Goal: Task Accomplishment & Management: Manage account settings

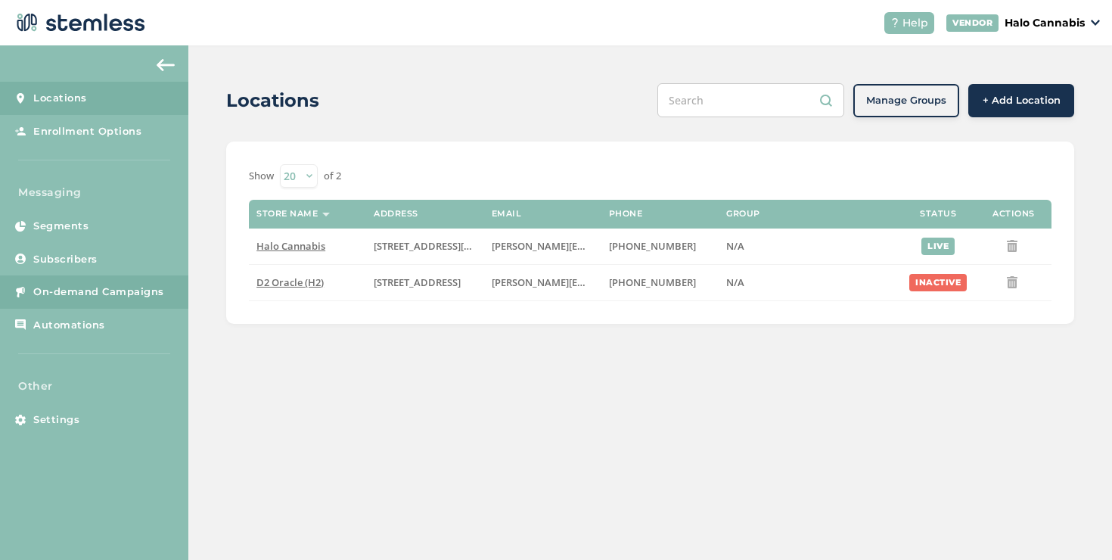
click at [109, 279] on link "On-demand Campaigns" at bounding box center [94, 291] width 188 height 33
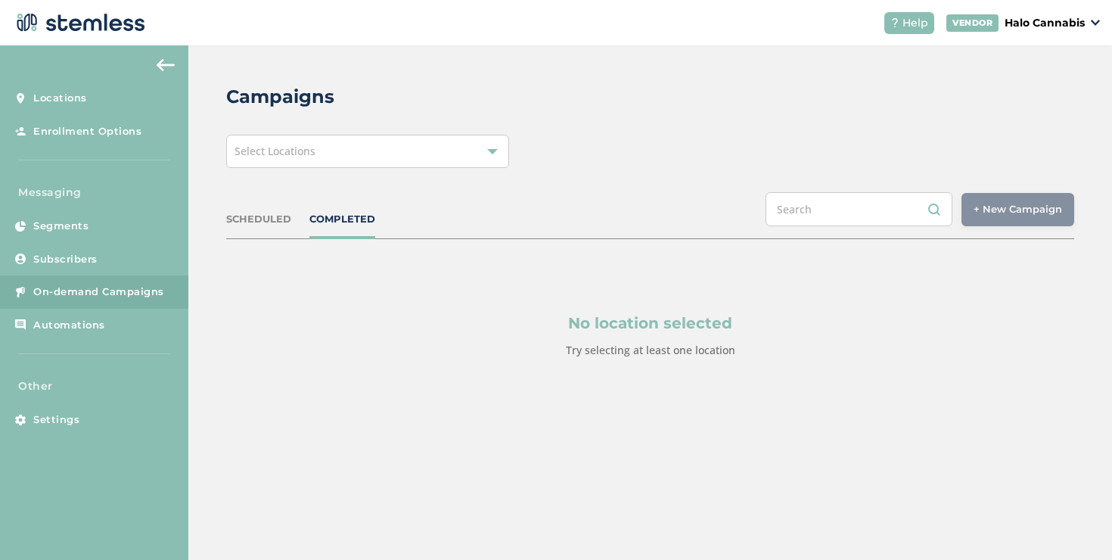
click at [303, 163] on div "Select Locations" at bounding box center [367, 151] width 283 height 33
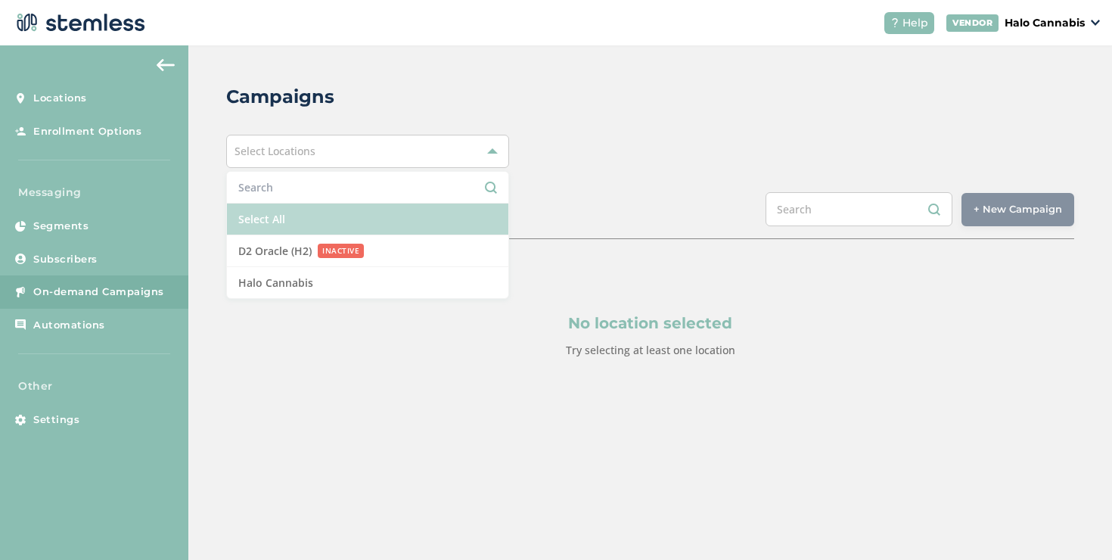
click at [268, 215] on li "Select All" at bounding box center [367, 219] width 281 height 32
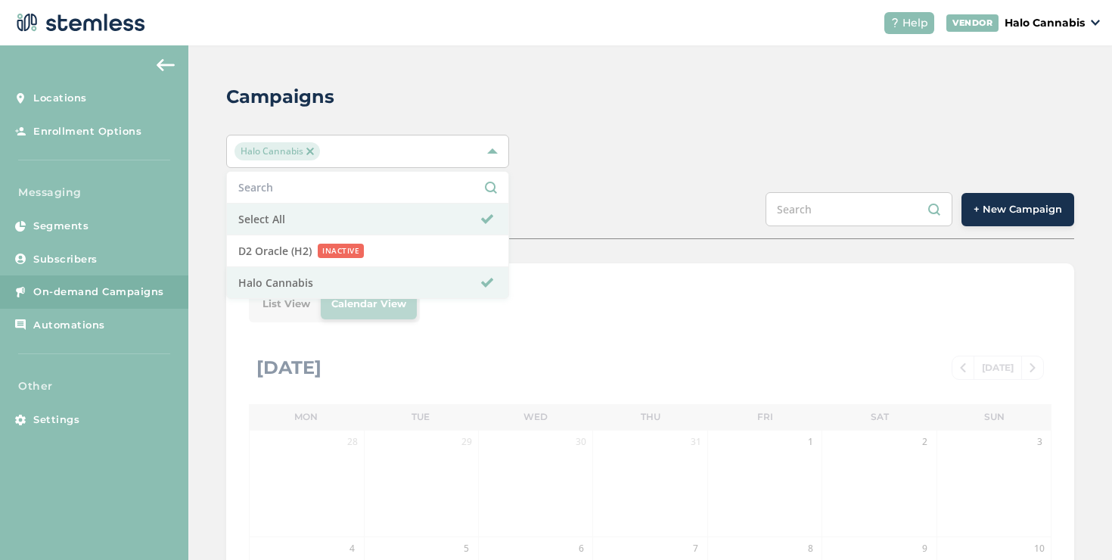
click at [627, 206] on div "SCHEDULED COMPLETED + New Campaign" at bounding box center [650, 215] width 848 height 47
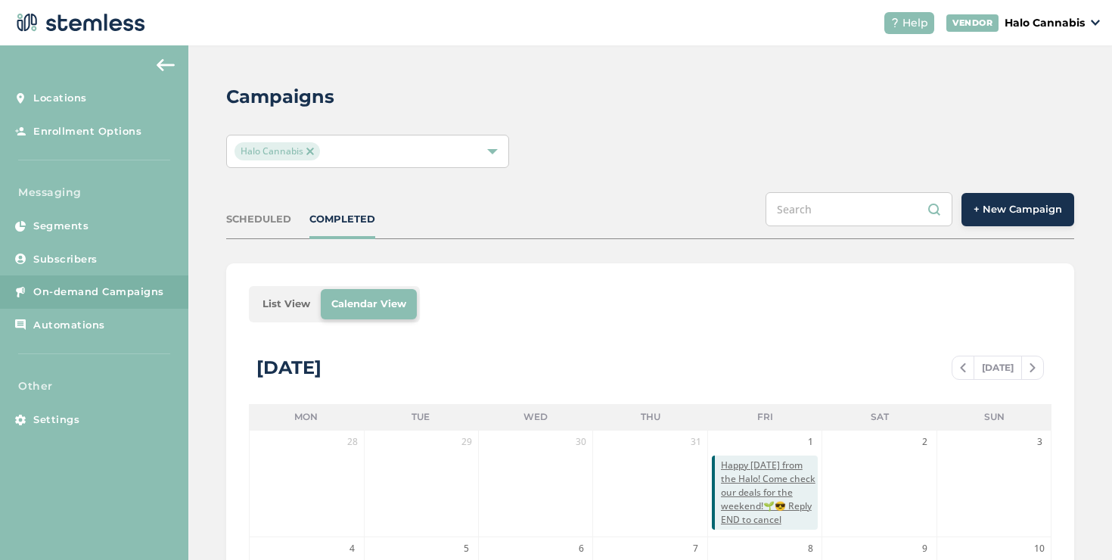
click at [290, 299] on li "List View" at bounding box center [286, 304] width 69 height 30
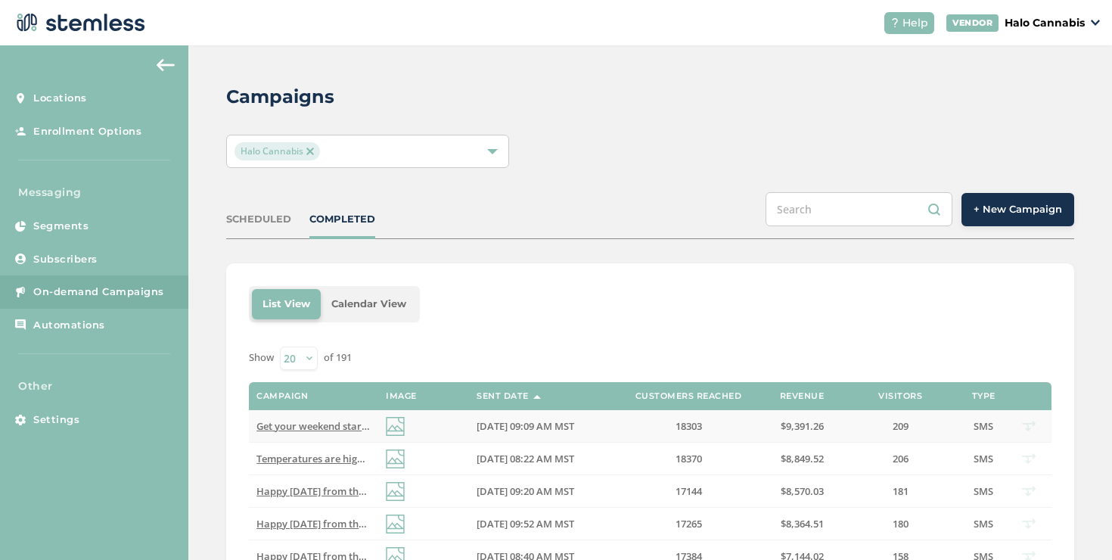
click at [498, 436] on td "[DATE] 09:09 AM MST" at bounding box center [541, 426] width 144 height 33
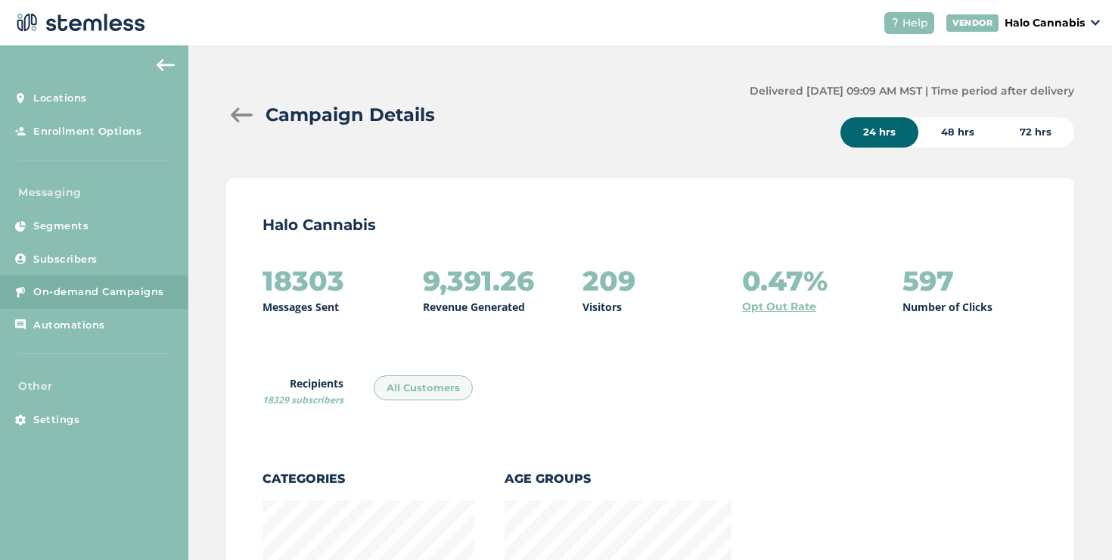
click at [953, 141] on div "48 hrs" at bounding box center [957, 132] width 79 height 30
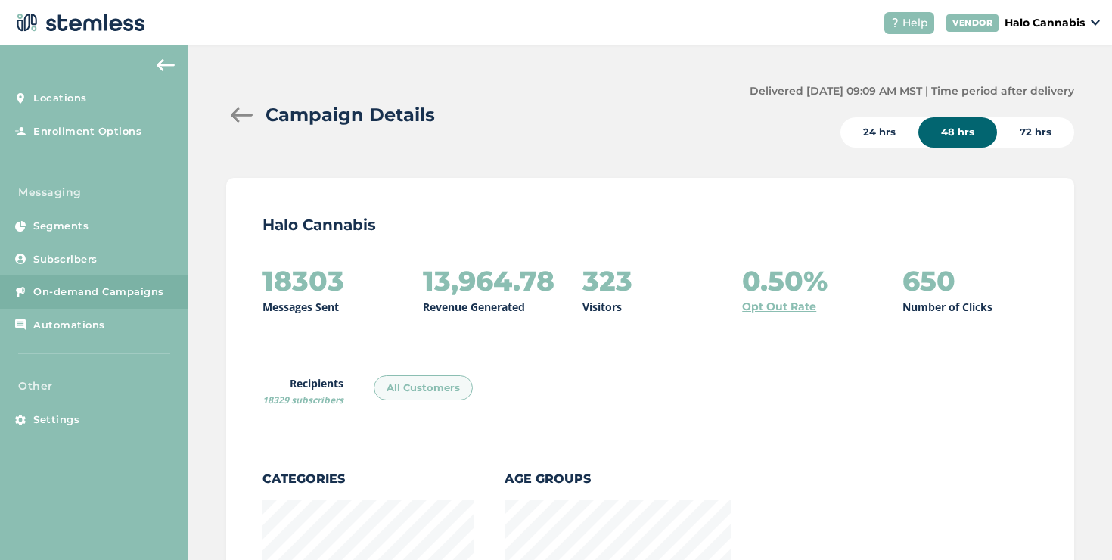
click at [1030, 130] on div "72 hrs" at bounding box center [1035, 132] width 77 height 30
